Goal: Navigation & Orientation: Find specific page/section

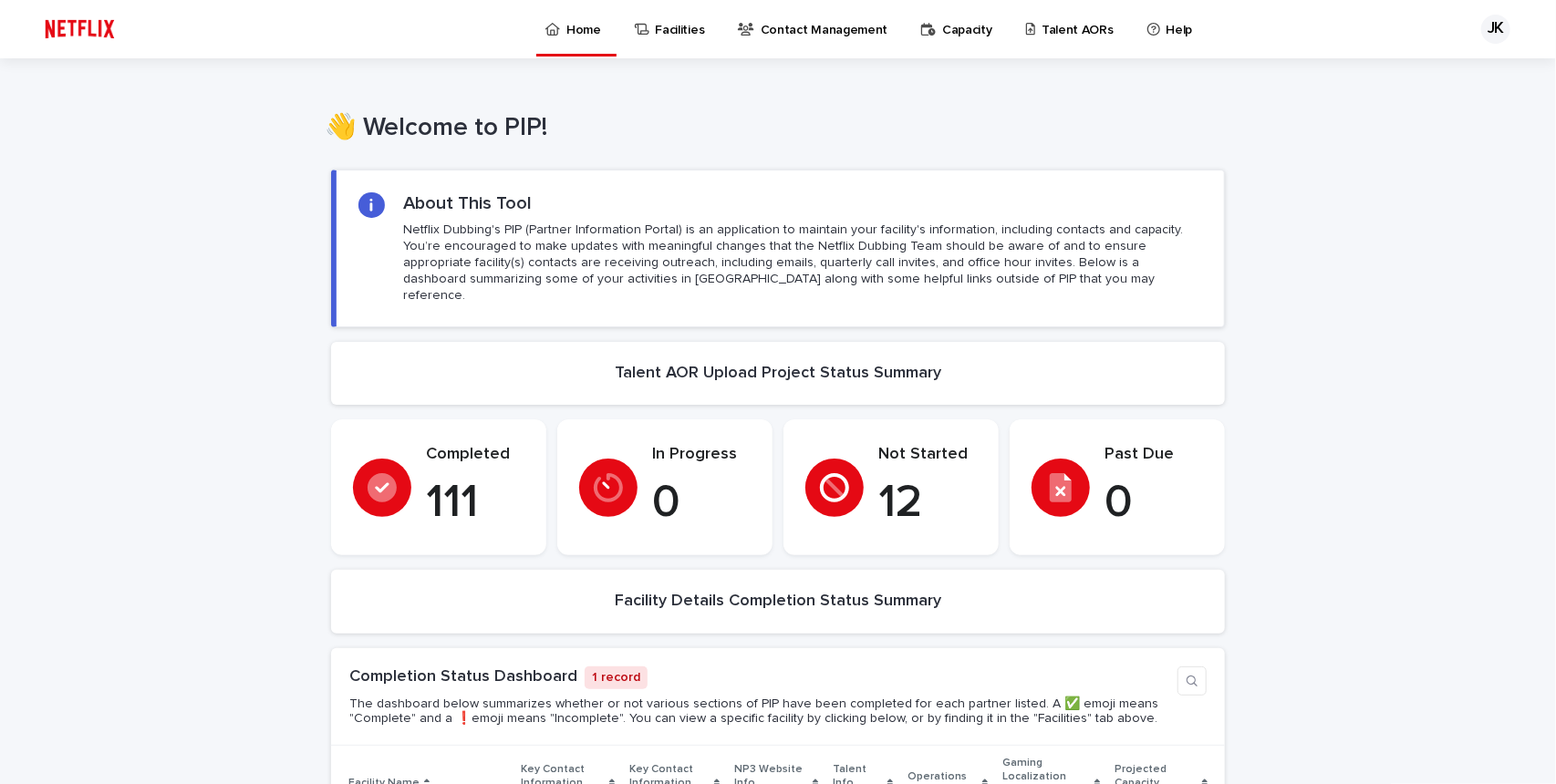
click at [1047, 35] on p "Talent AORs" at bounding box center [1077, 19] width 72 height 38
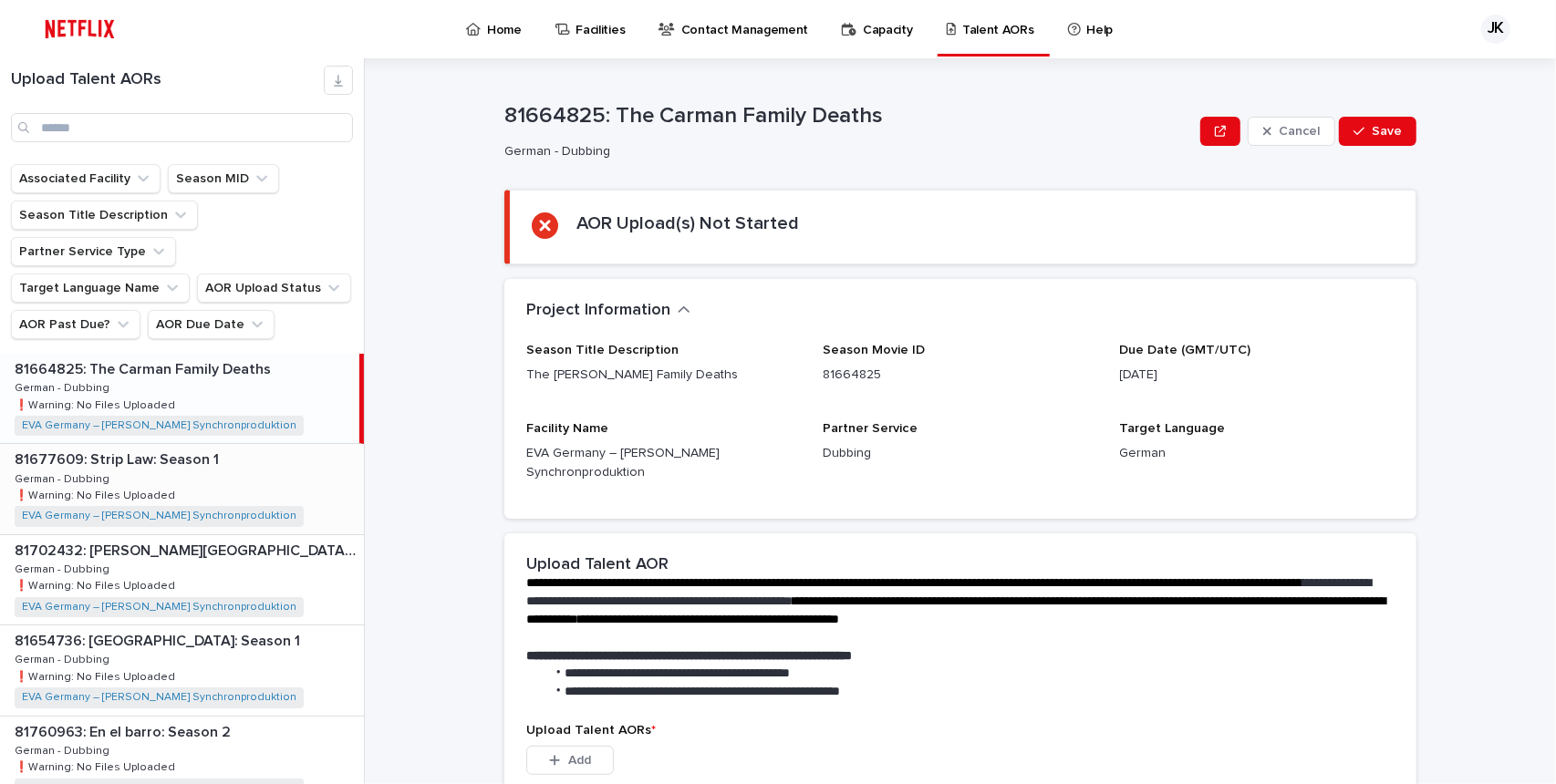
click at [175, 447] on div "81677609: Strip Law: Season 1 81677609: Strip Law: Season 1 German - Dubbing Ge…" at bounding box center [182, 489] width 364 height 89
click at [184, 535] on div "81702432: [PERSON_NAME][GEOGRAPHIC_DATA] Trip 81702432: [PERSON_NAME][GEOGRAPHI…" at bounding box center [182, 580] width 364 height 89
click at [191, 629] on p "81654736: [GEOGRAPHIC_DATA]: Season 1" at bounding box center [159, 640] width 289 height 21
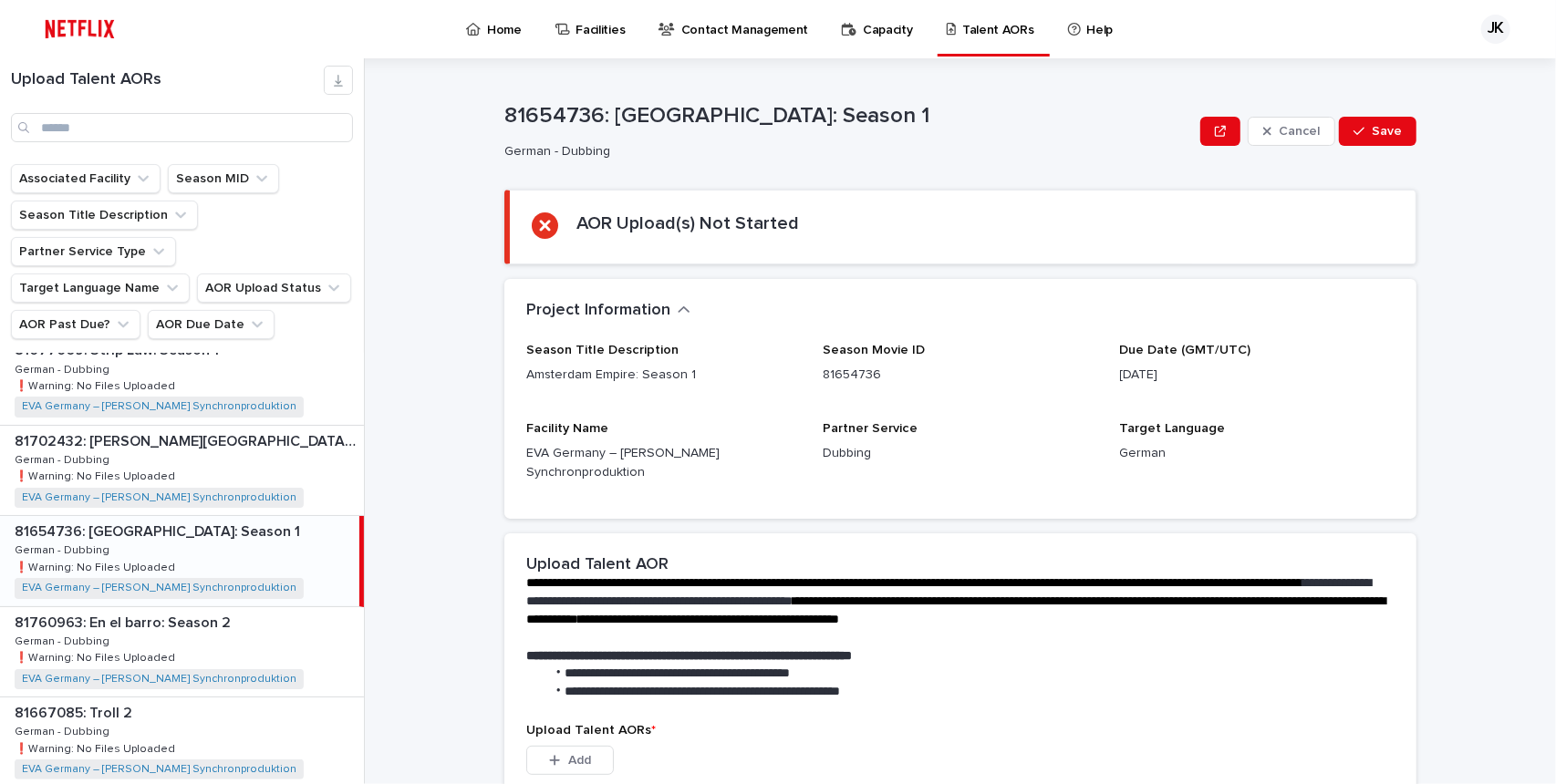
scroll to position [110, 0]
click at [191, 608] on div "81760963: En el barro: Season 2 81760963: En el barro: Season 2 German - Dubbin…" at bounding box center [182, 652] width 364 height 89
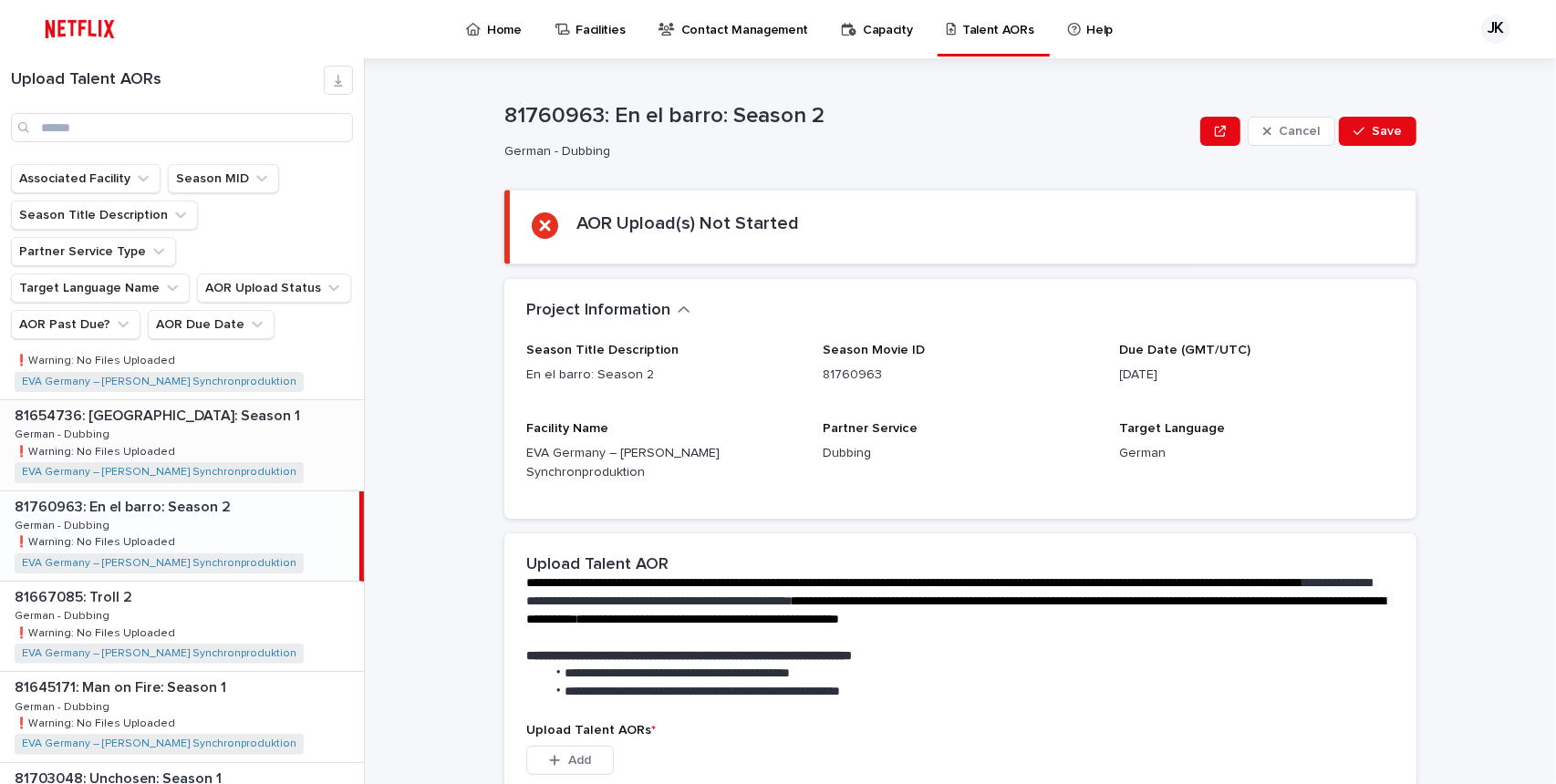
scroll to position [225, 0]
click at [204, 581] on div "81667085: Troll 2 81667085: Troll 2 German - Dubbing German - Dubbing ❗️Warning…" at bounding box center [182, 626] width 364 height 89
click at [225, 672] on div "81645171: Man on Fire: Season 1 81645171: Man on Fire: Season 1 German - Dubbin…" at bounding box center [182, 716] width 364 height 89
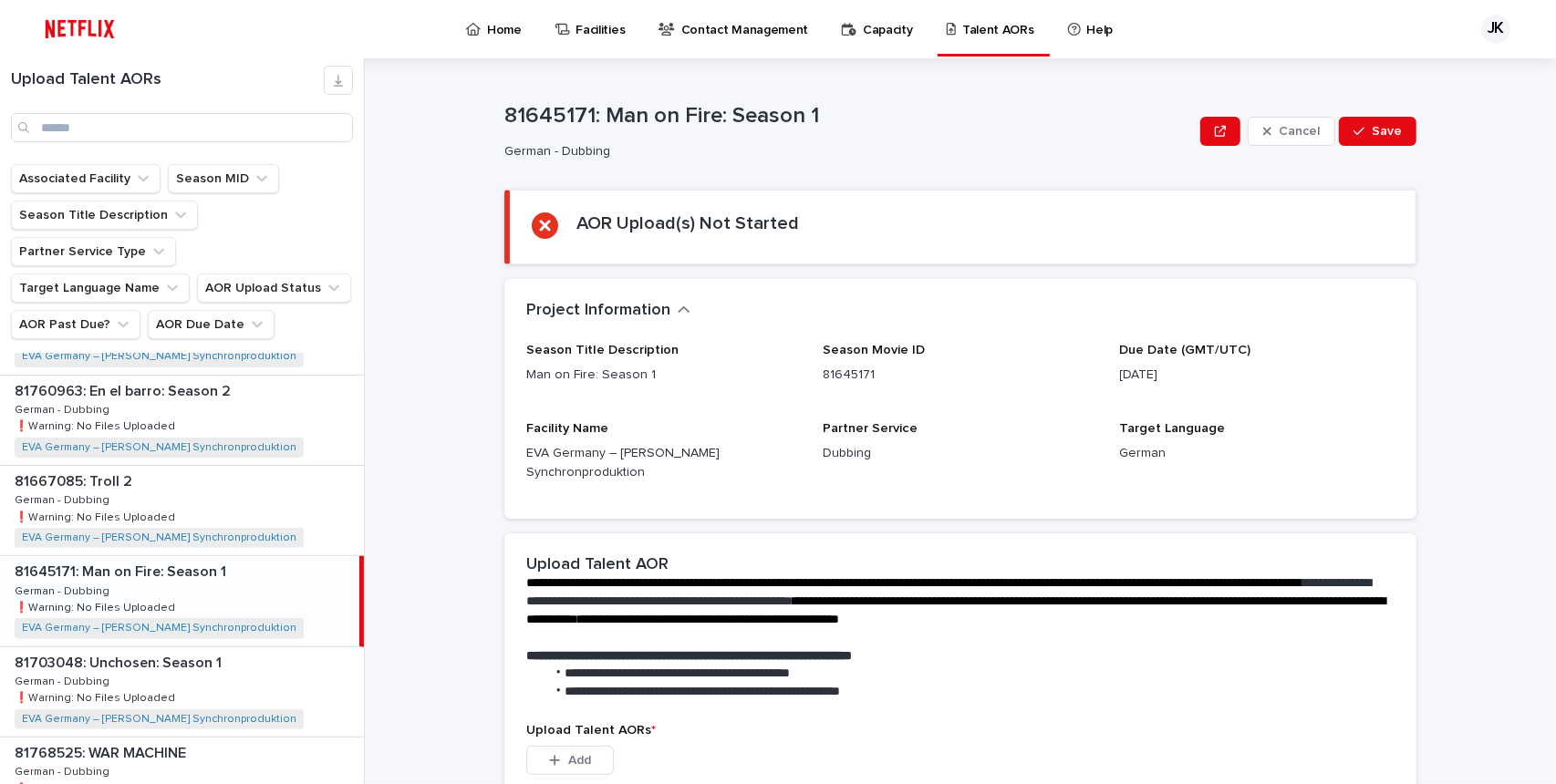
scroll to position [355, 0]
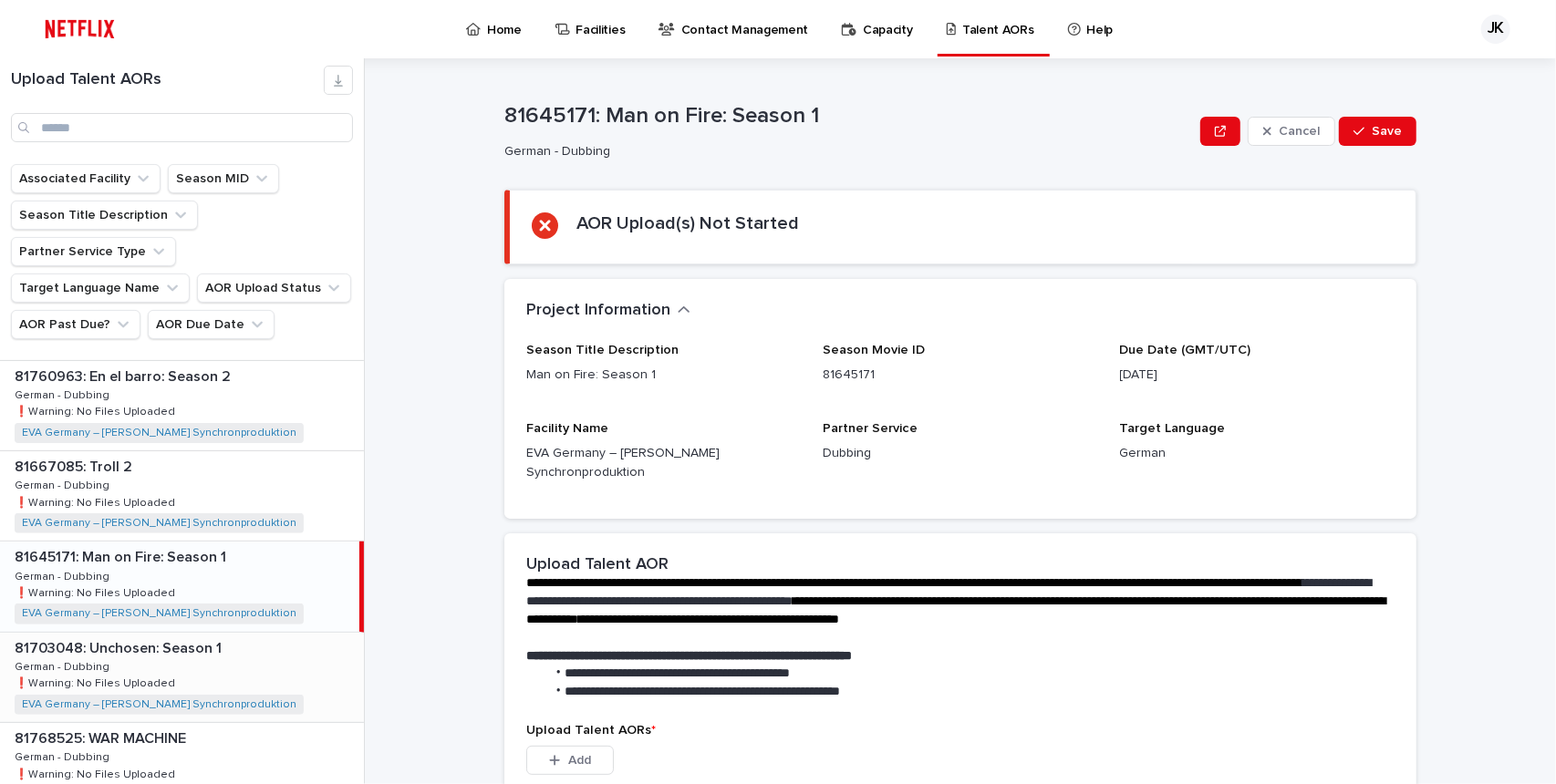
click at [229, 633] on div "81703048: Unchosen: Season 1 81703048: Unchosen: Season 1 German - Dubbing Germ…" at bounding box center [182, 677] width 364 height 89
click at [491, 35] on p "Home" at bounding box center [504, 19] width 35 height 38
